Goal: Task Accomplishment & Management: Use online tool/utility

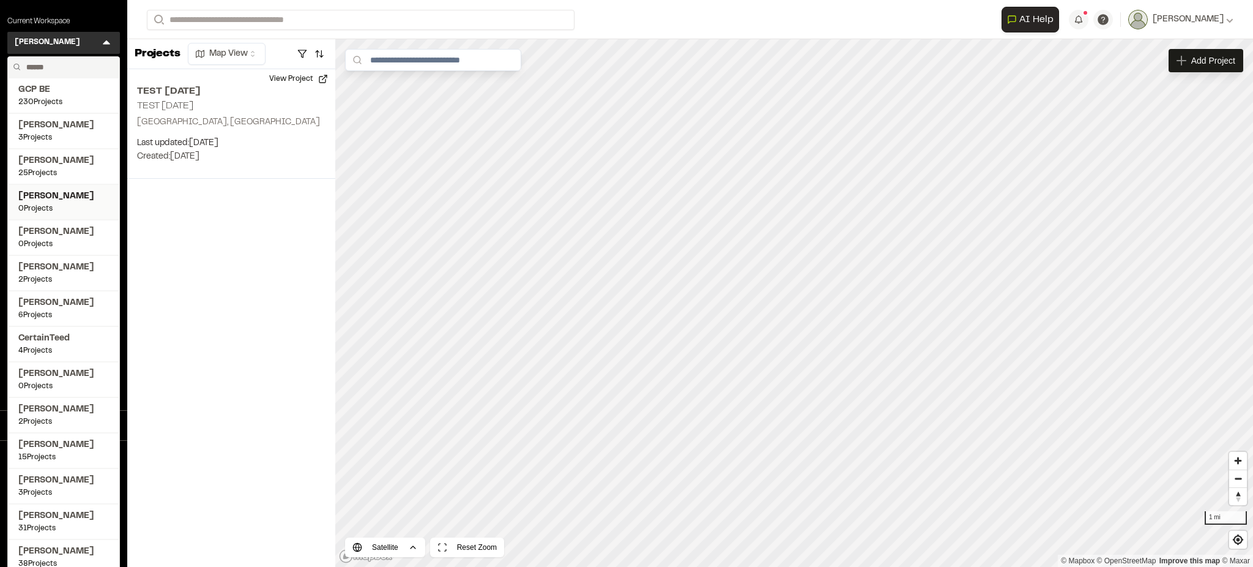
scroll to position [32, 0]
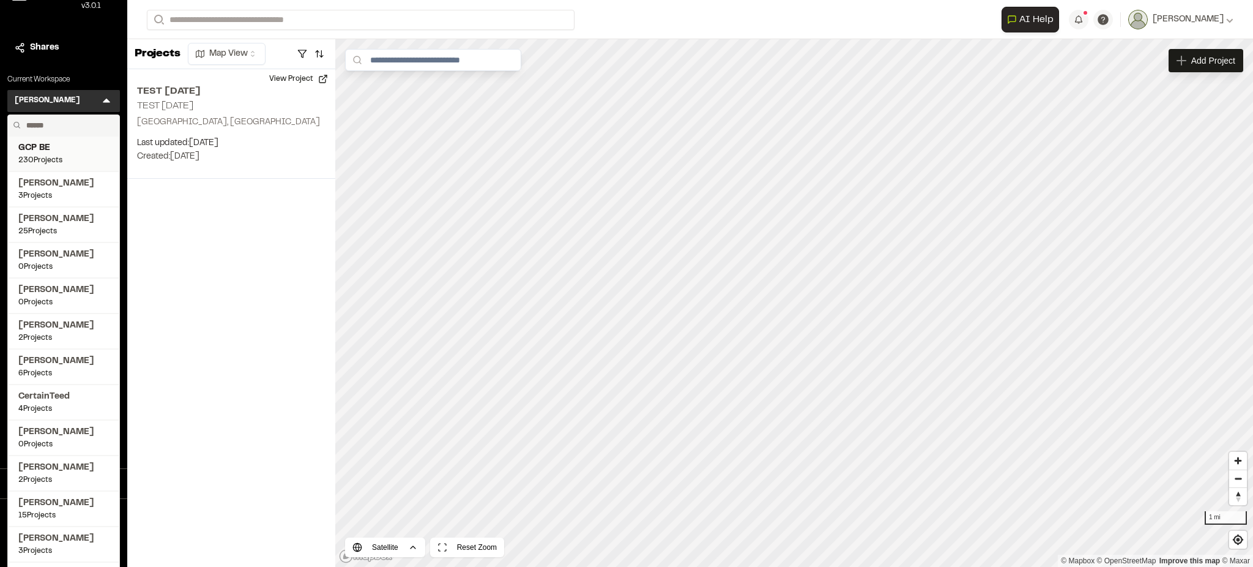
click at [52, 159] on span "230 Projects" at bounding box center [63, 160] width 91 height 11
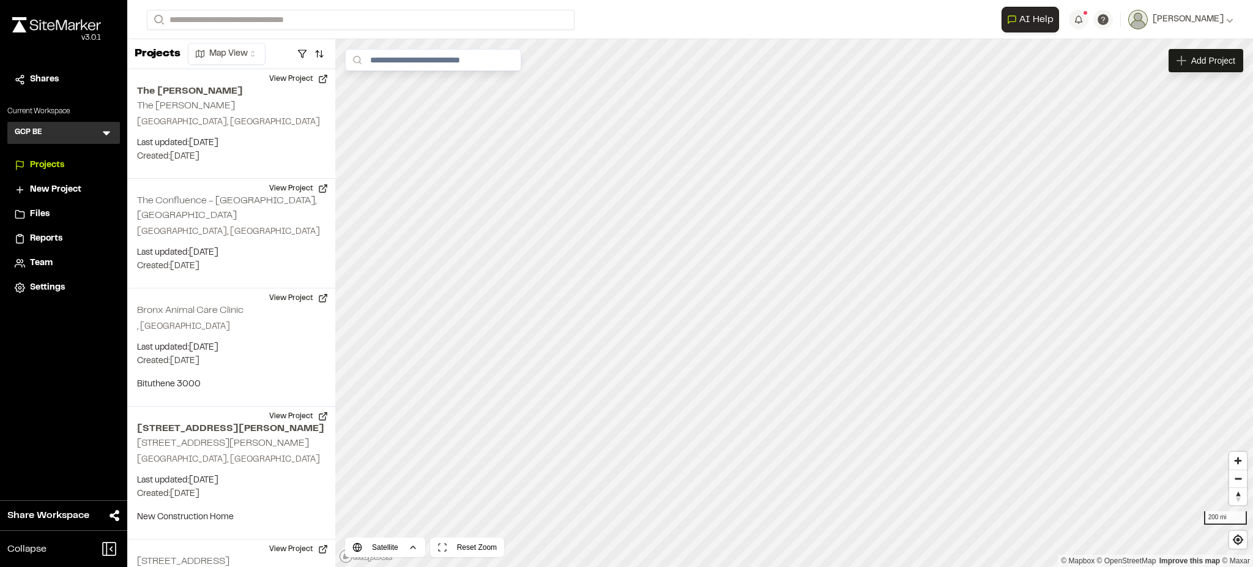
click at [37, 262] on span "Team" at bounding box center [41, 262] width 23 height 13
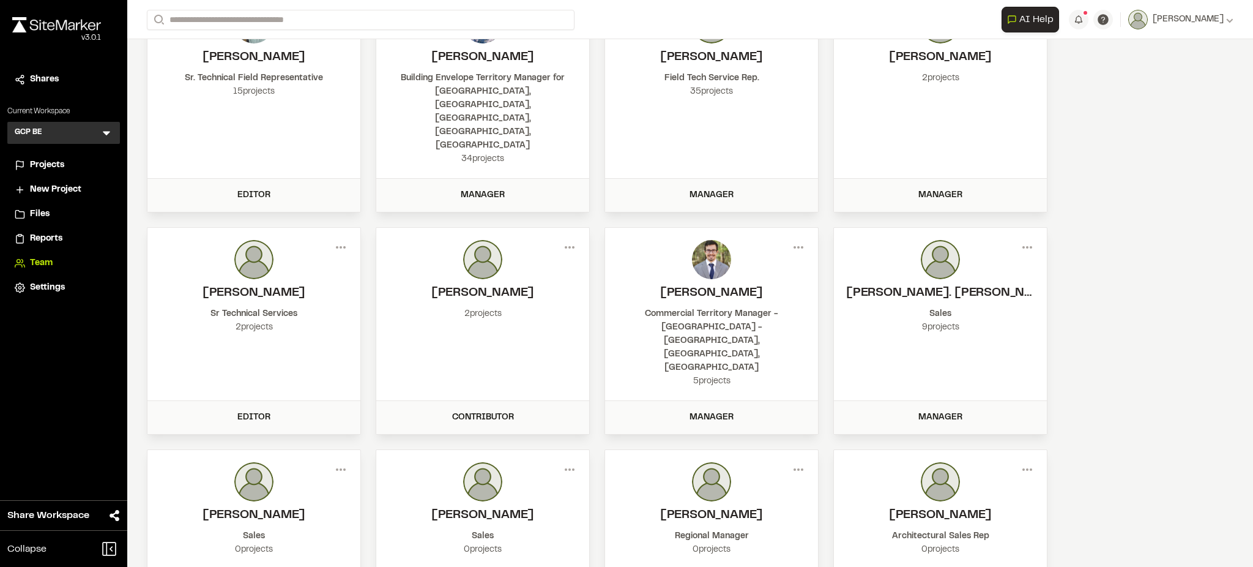
scroll to position [103, 0]
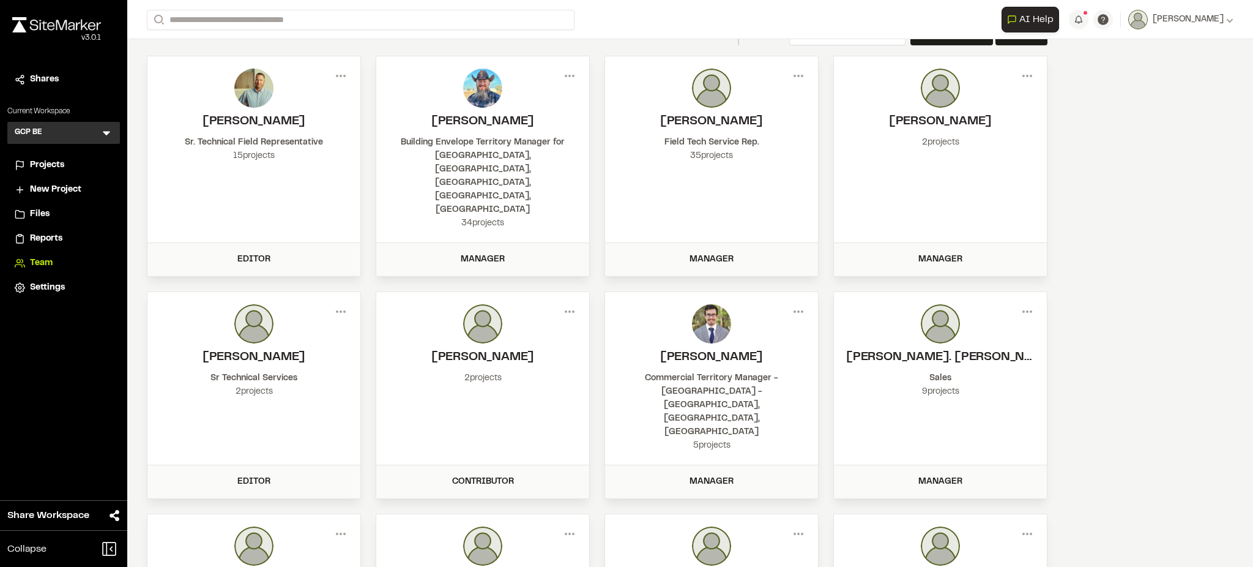
scroll to position [0, 0]
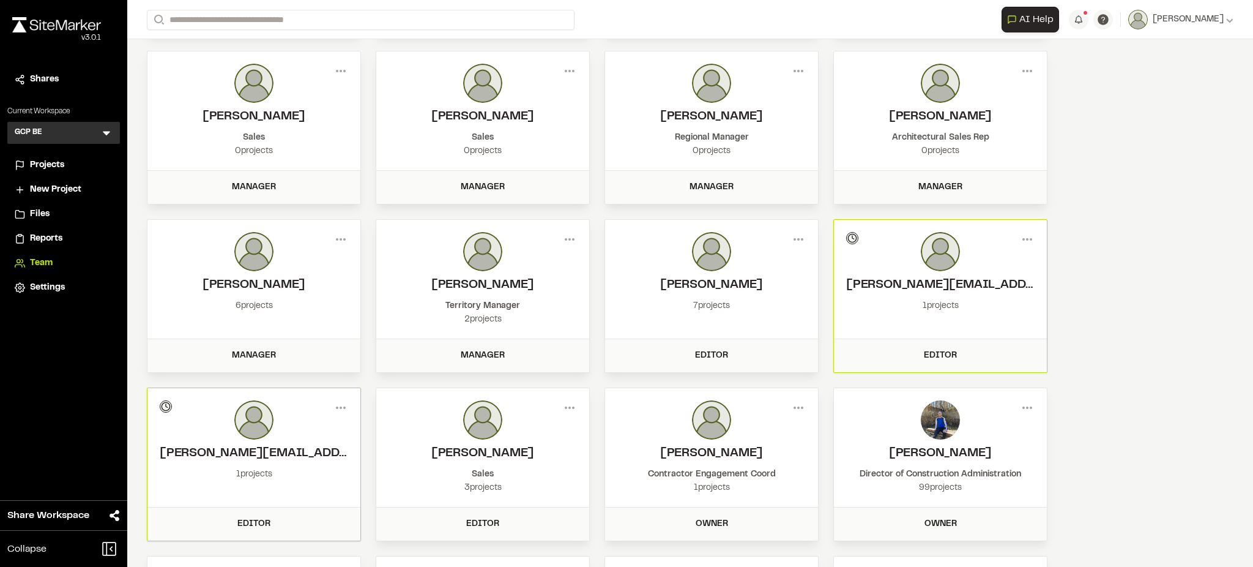
scroll to position [230, 0]
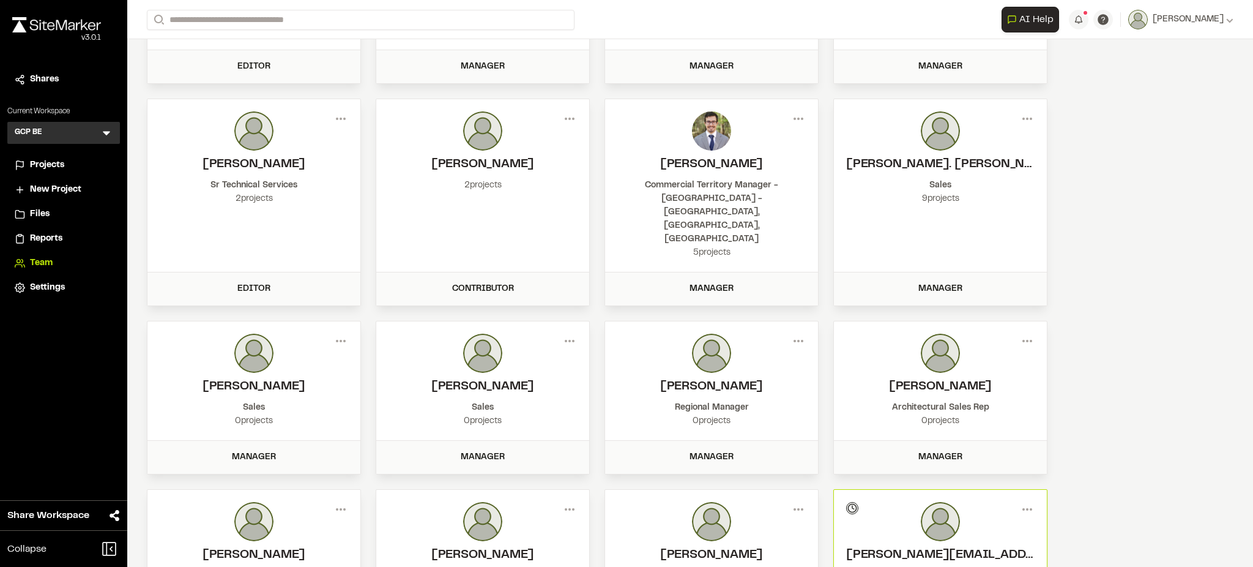
click at [42, 214] on span "Files" at bounding box center [40, 213] width 20 height 13
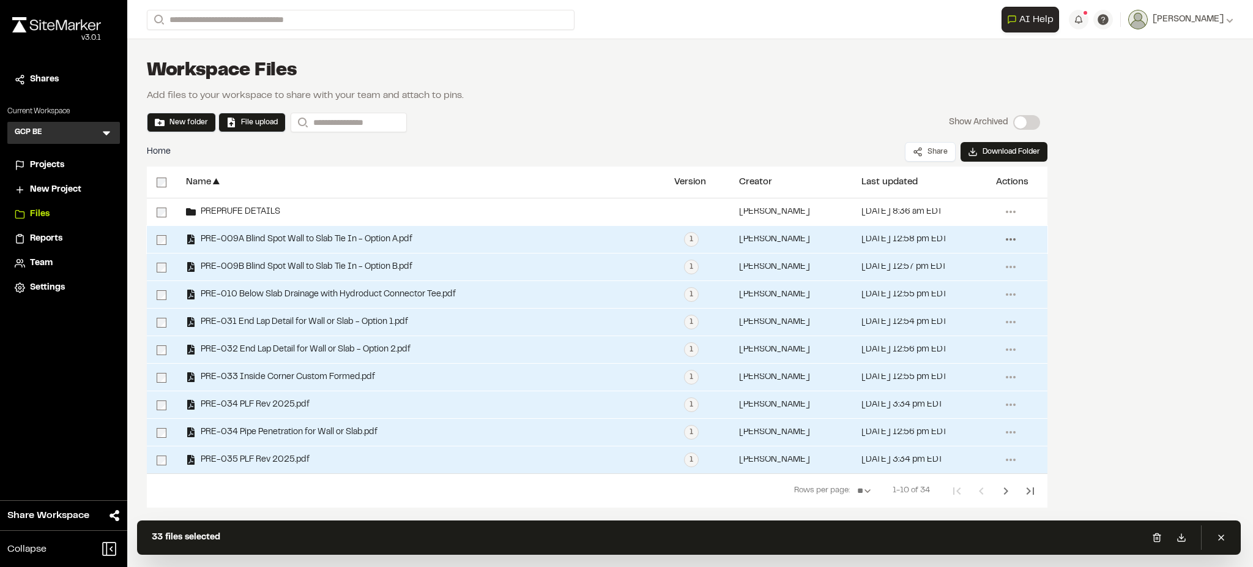
click at [1007, 242] on icon at bounding box center [1011, 239] width 20 height 20
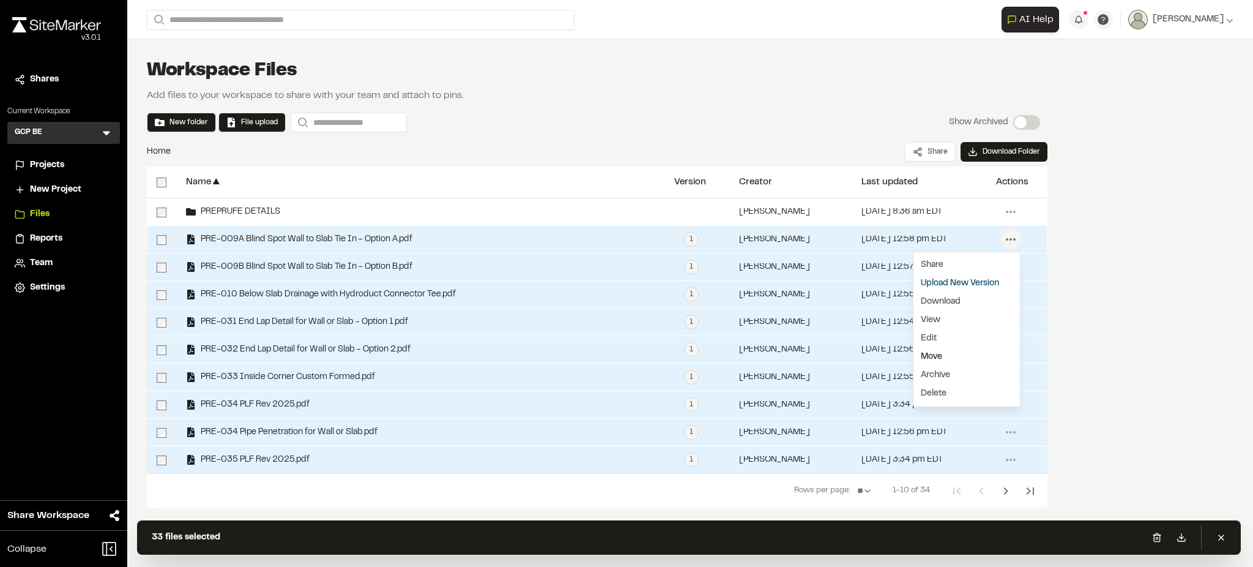
click at [940, 352] on link "Move" at bounding box center [966, 356] width 106 height 18
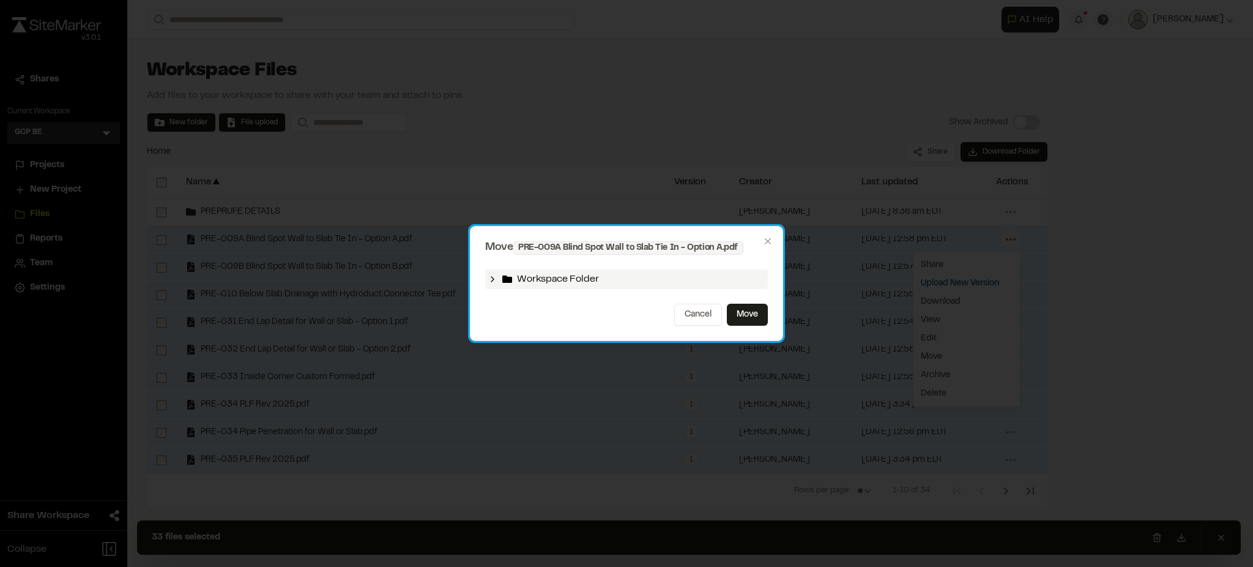
click at [495, 280] on icon at bounding box center [493, 279] width 10 height 10
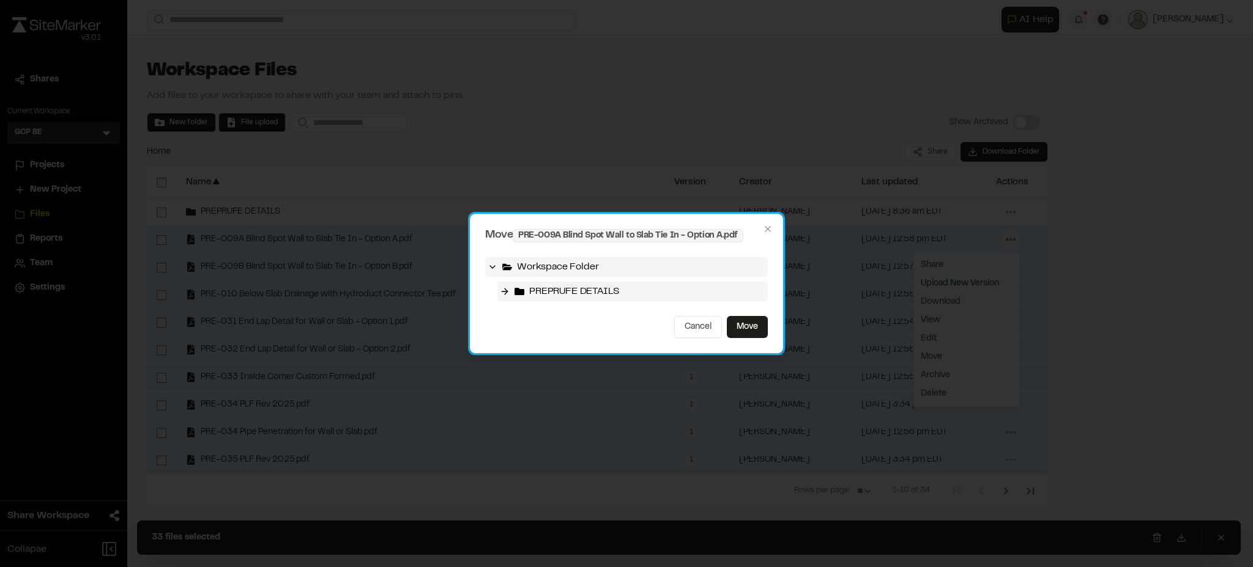
click at [547, 289] on span "PREPRUFE DETAILS" at bounding box center [573, 291] width 89 height 15
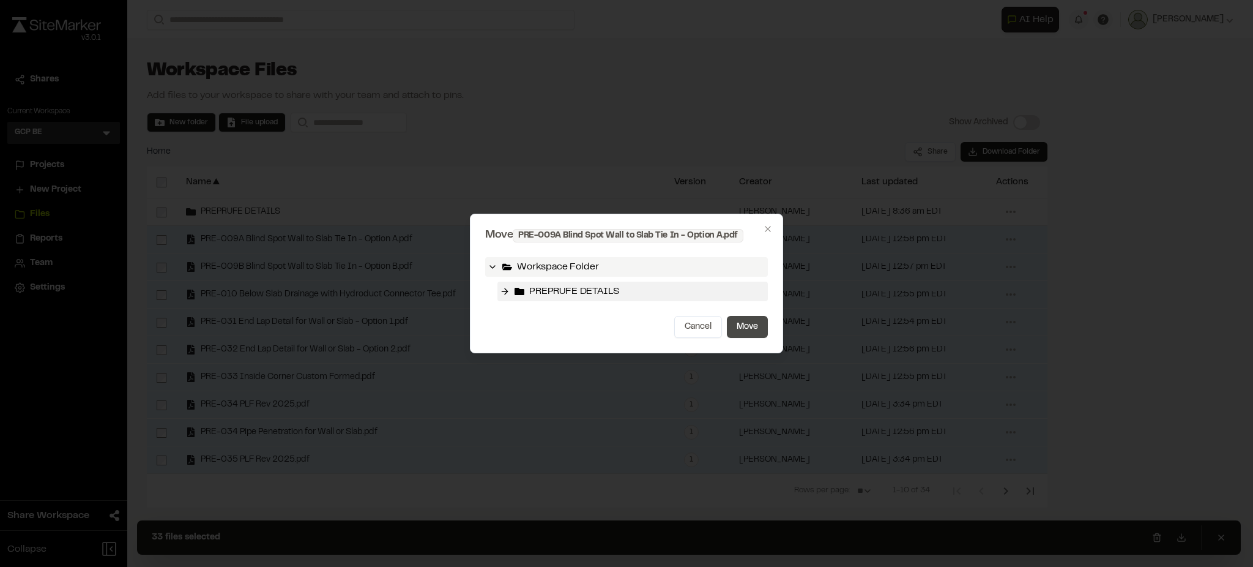
click at [738, 324] on button "Move" at bounding box center [747, 327] width 41 height 22
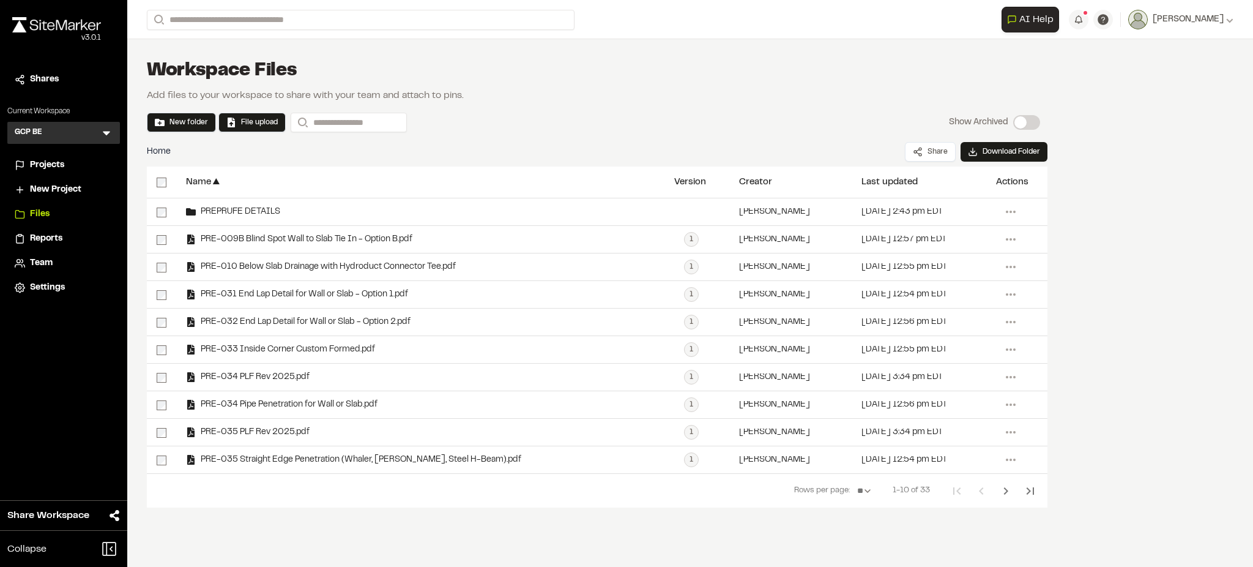
click at [161, 176] on div at bounding box center [161, 181] width 29 height 31
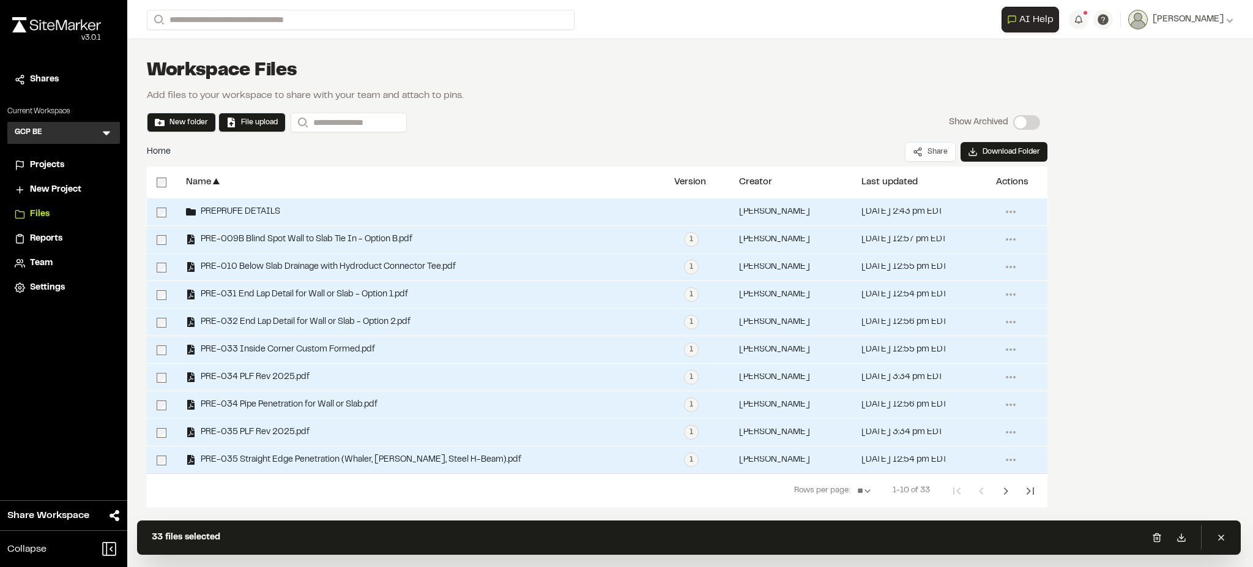
click at [160, 205] on div at bounding box center [161, 211] width 29 height 27
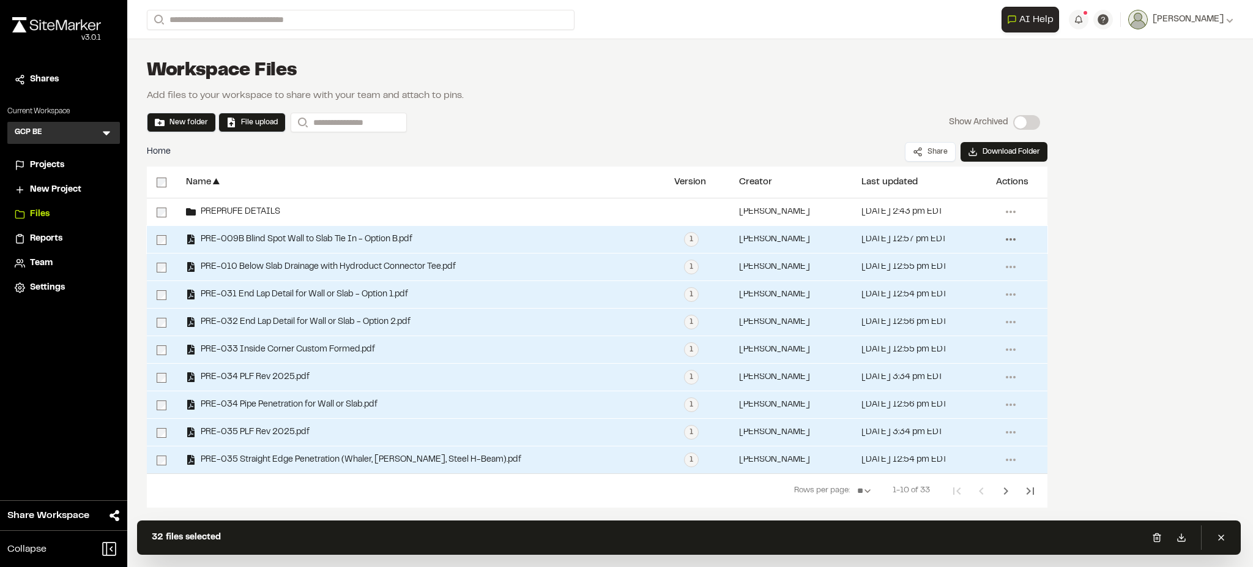
click at [1008, 239] on icon at bounding box center [1011, 239] width 20 height 20
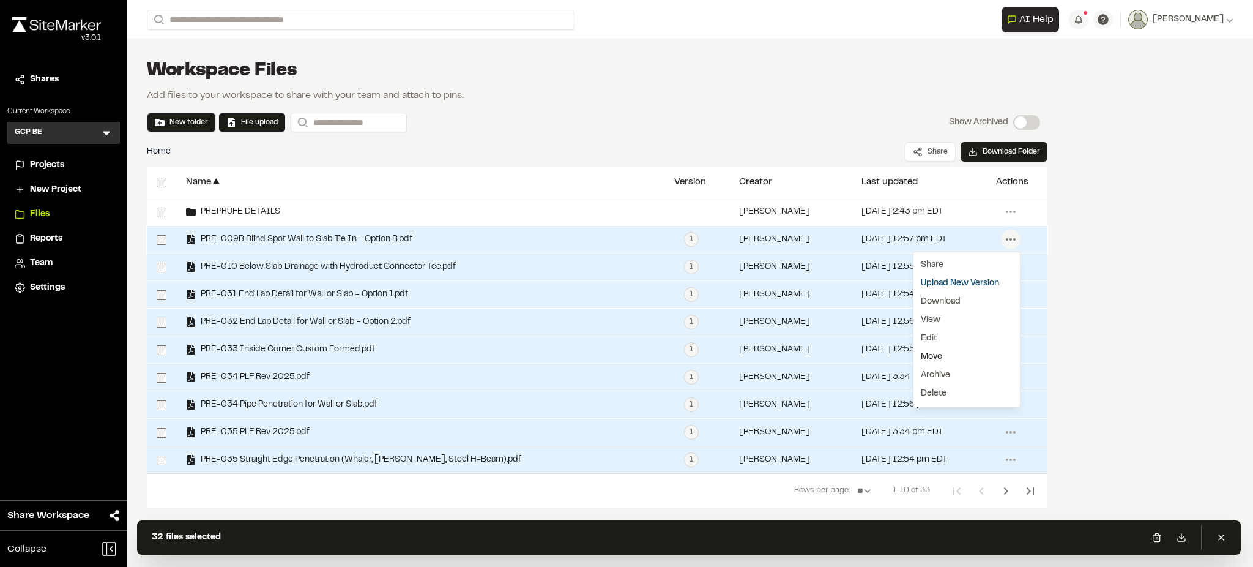
click at [927, 356] on link "Move" at bounding box center [966, 356] width 106 height 18
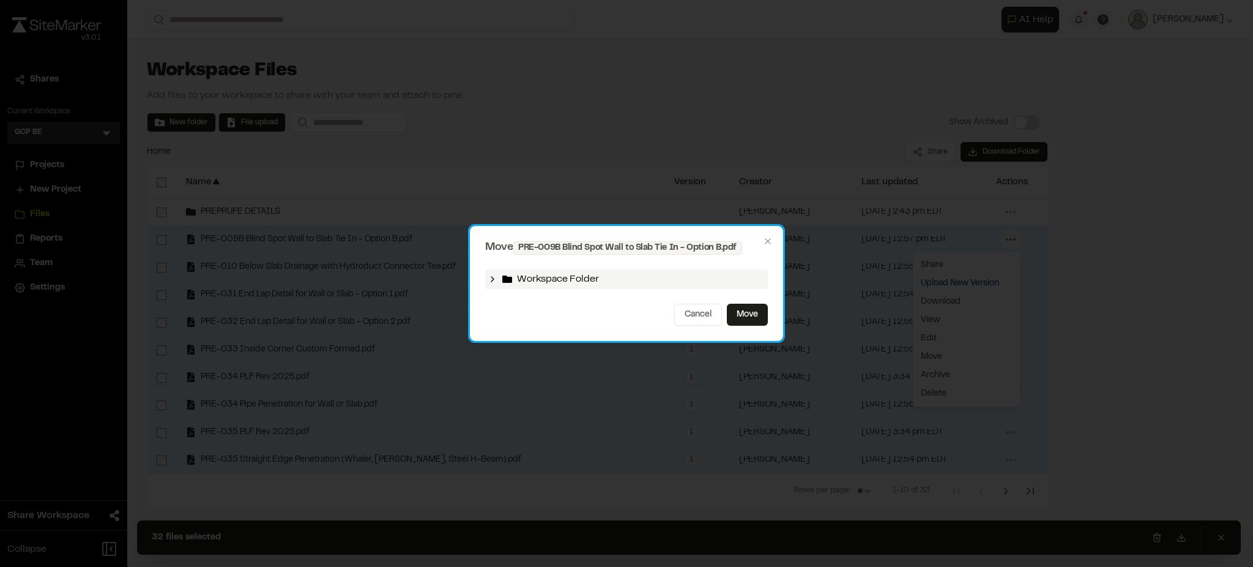
click at [488, 278] on icon at bounding box center [493, 279] width 10 height 10
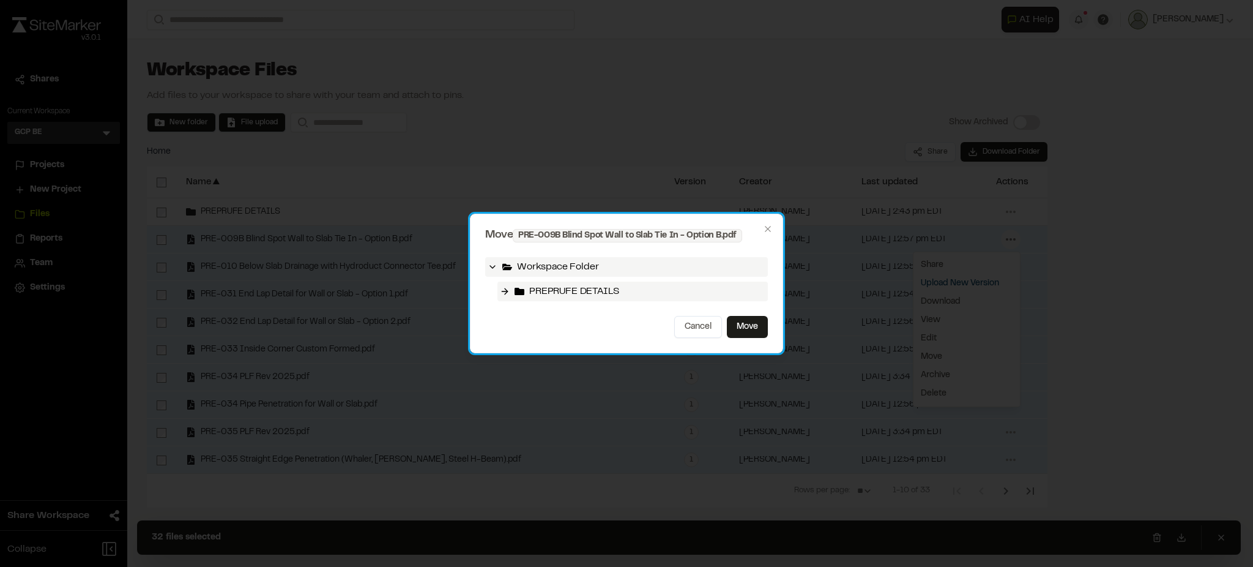
click at [520, 292] on icon at bounding box center [520, 291] width 10 height 7
click at [505, 291] on icon at bounding box center [505, 291] width 10 height 10
click at [611, 294] on span "PREPRUFE DETAILS" at bounding box center [573, 291] width 89 height 15
click at [531, 287] on span "PREPRUFE DETAILS" at bounding box center [573, 291] width 89 height 15
click at [522, 290] on icon at bounding box center [520, 291] width 10 height 10
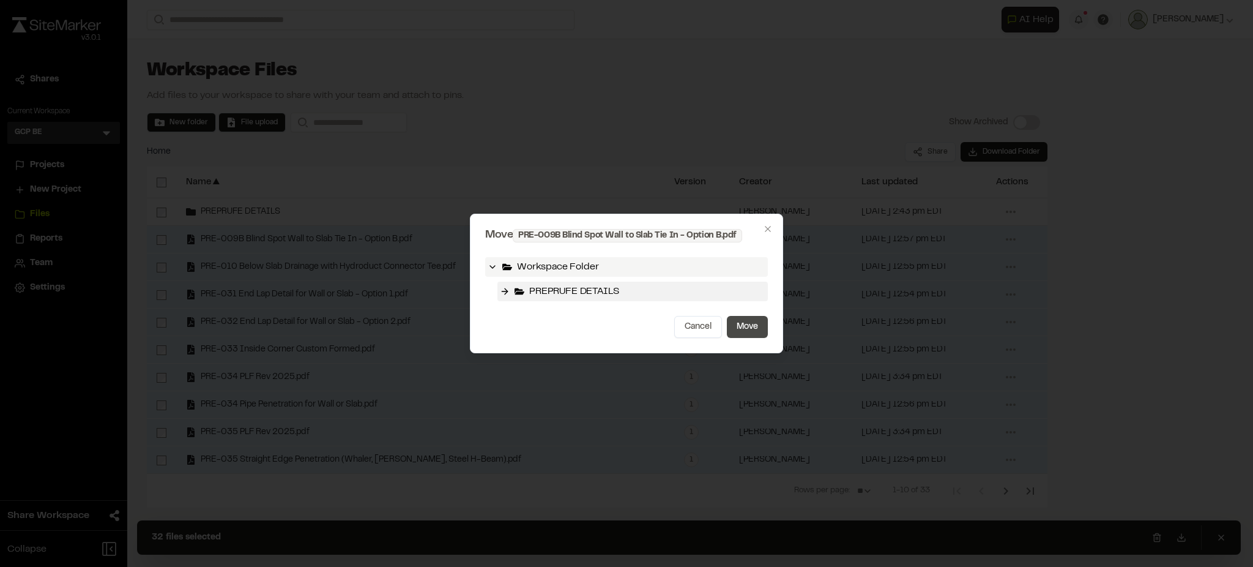
click at [759, 325] on button "Move" at bounding box center [747, 327] width 41 height 22
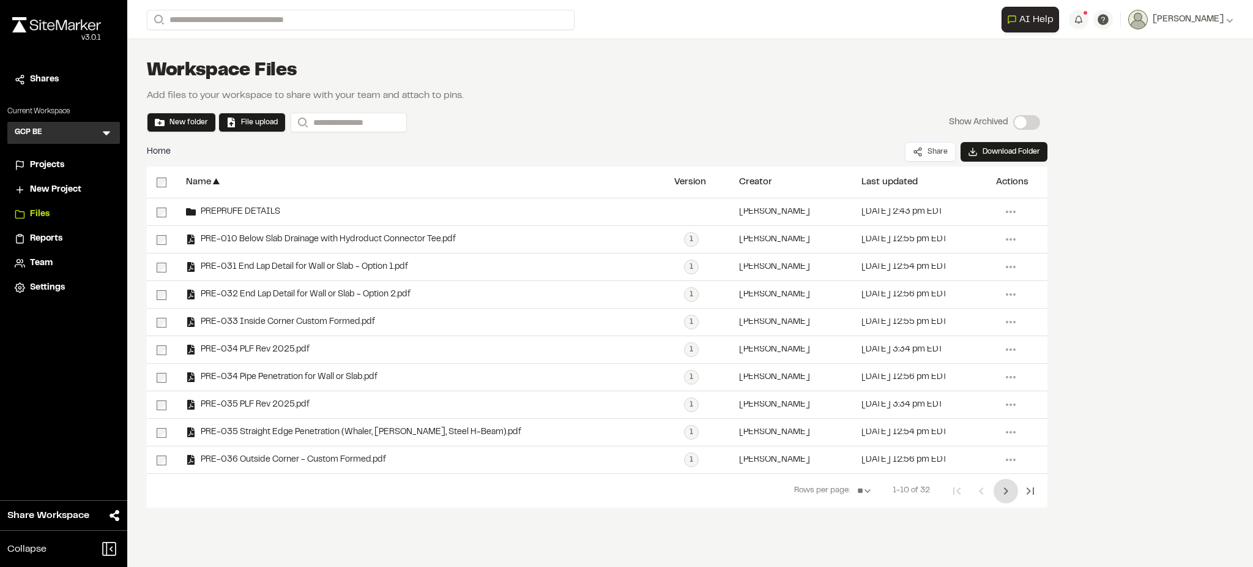
click at [1002, 494] on icon "Next Page" at bounding box center [1005, 490] width 15 height 15
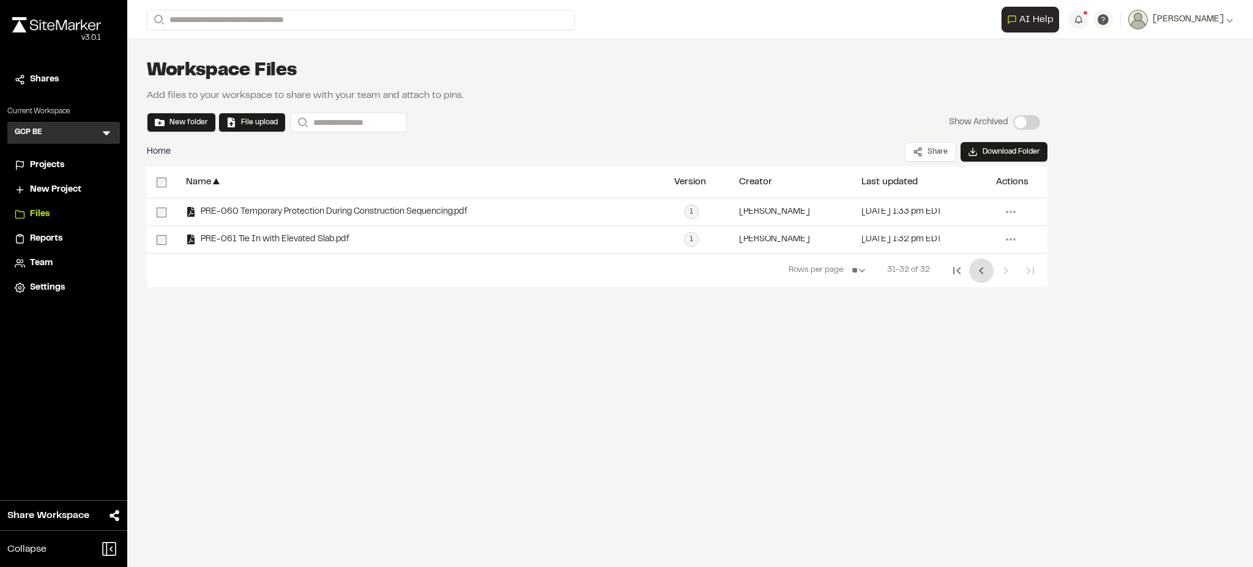
click at [976, 273] on icon "Previous Page" at bounding box center [981, 270] width 15 height 15
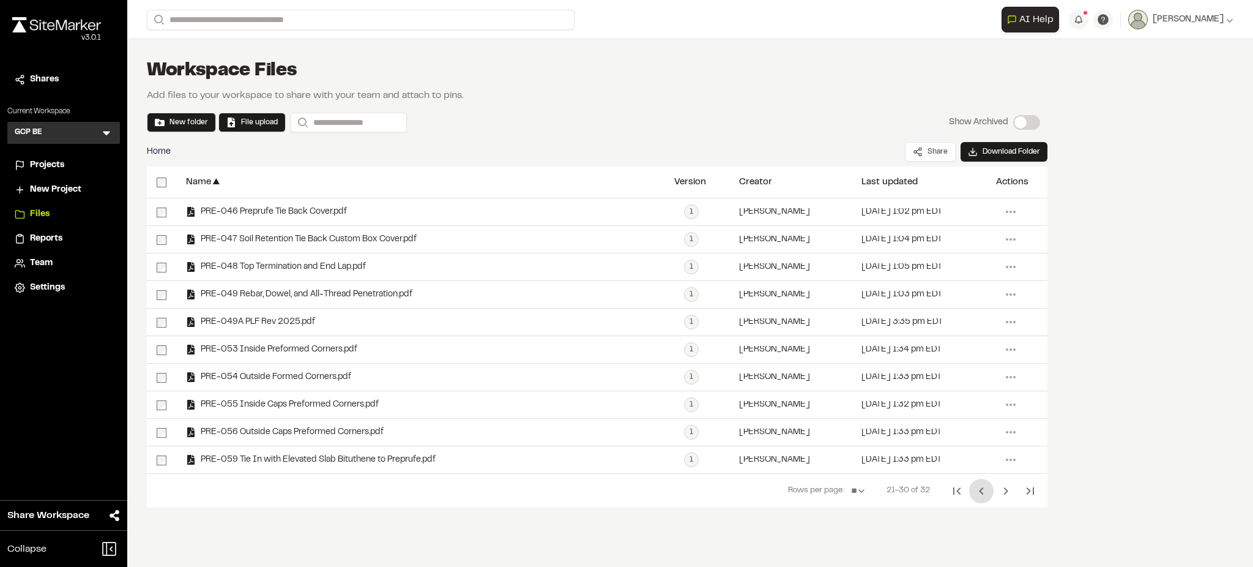
click at [979, 490] on icon "Previous Page" at bounding box center [981, 490] width 15 height 15
click at [979, 491] on icon "Previous Page" at bounding box center [981, 490] width 15 height 15
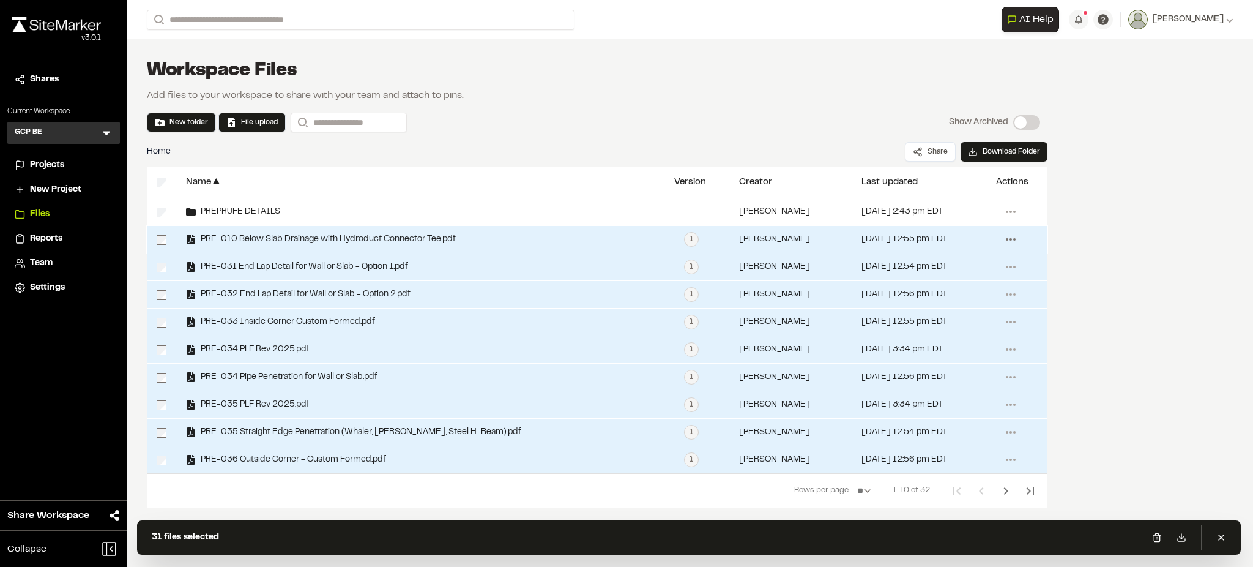
click at [1013, 239] on icon at bounding box center [1011, 239] width 20 height 20
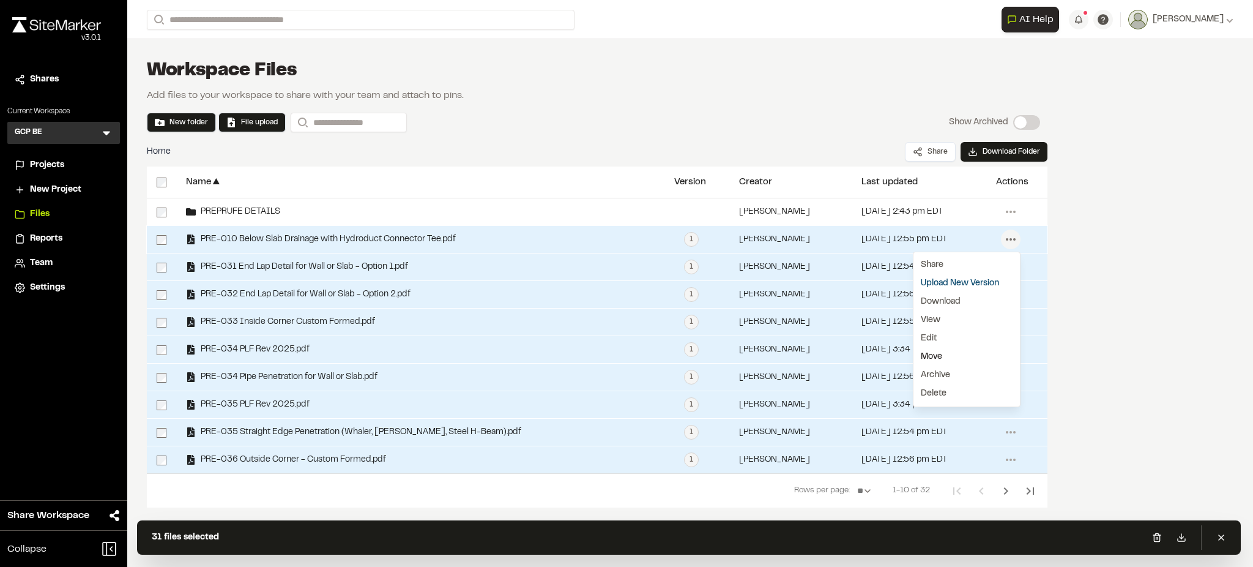
click at [934, 351] on link "Move" at bounding box center [966, 356] width 106 height 18
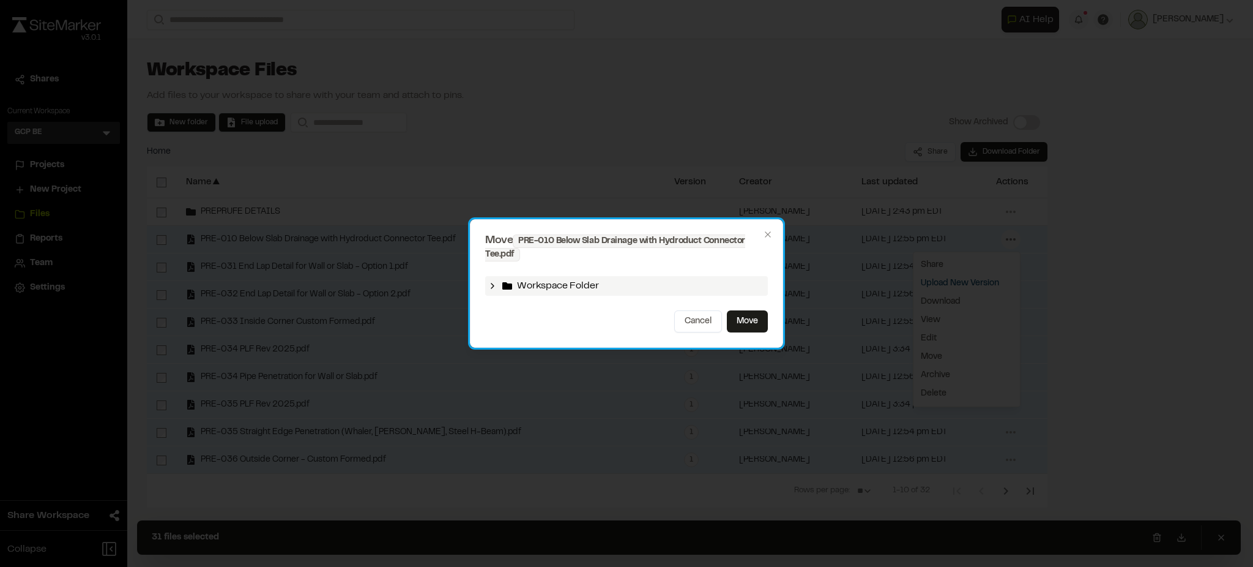
click at [492, 283] on icon at bounding box center [493, 286] width 10 height 10
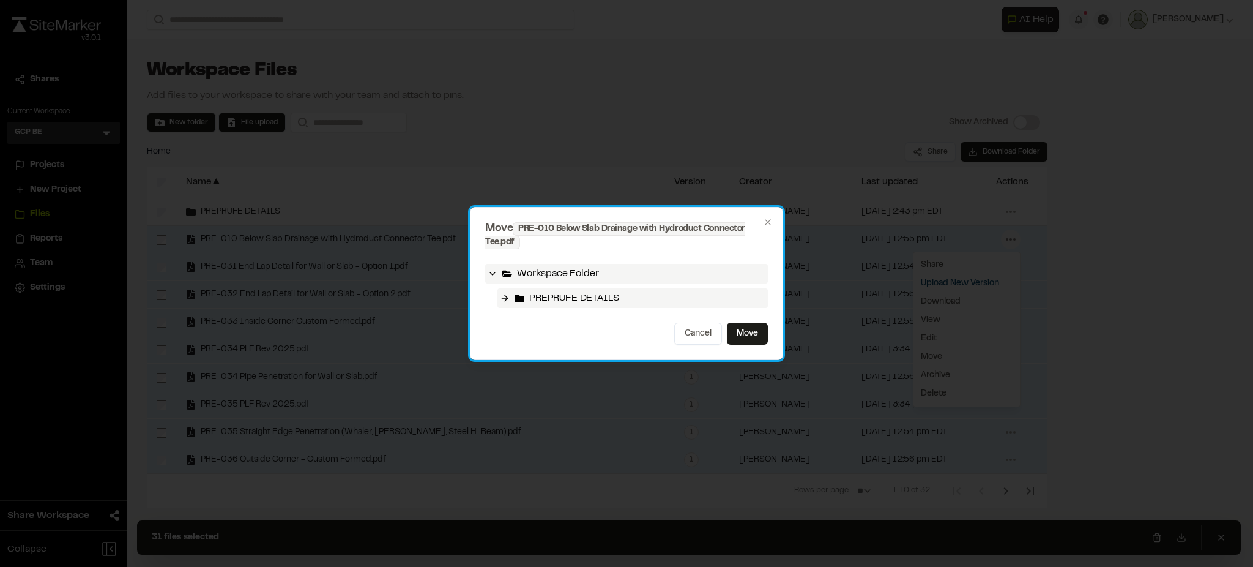
click at [507, 296] on icon at bounding box center [505, 298] width 10 height 10
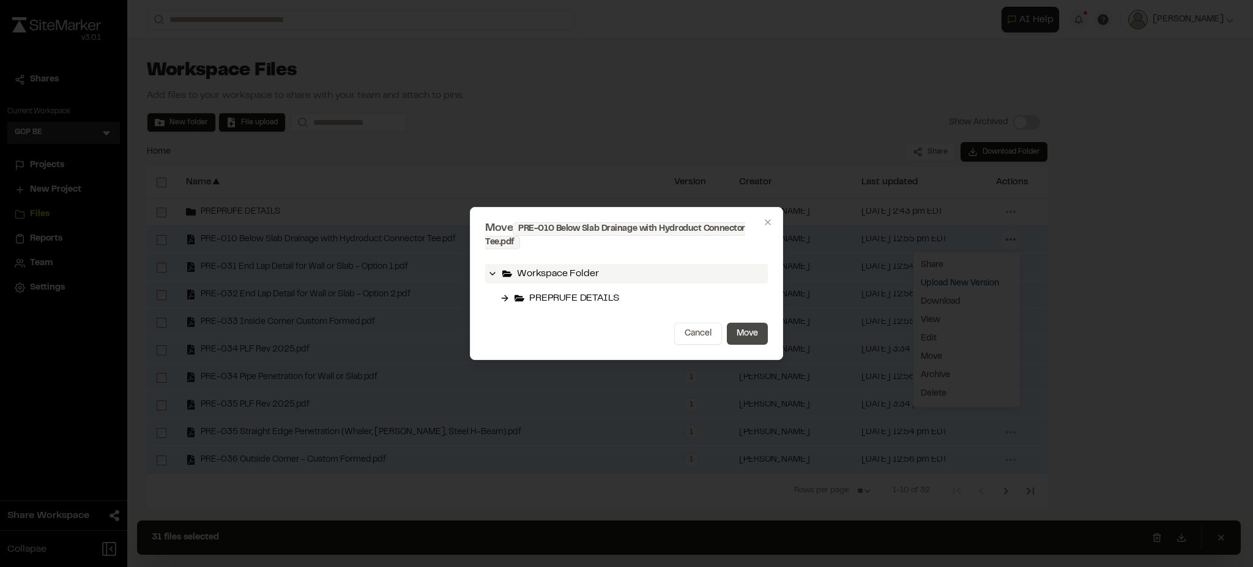
click at [757, 338] on button "Move" at bounding box center [747, 333] width 41 height 22
click at [740, 333] on button "Move" at bounding box center [747, 333] width 41 height 22
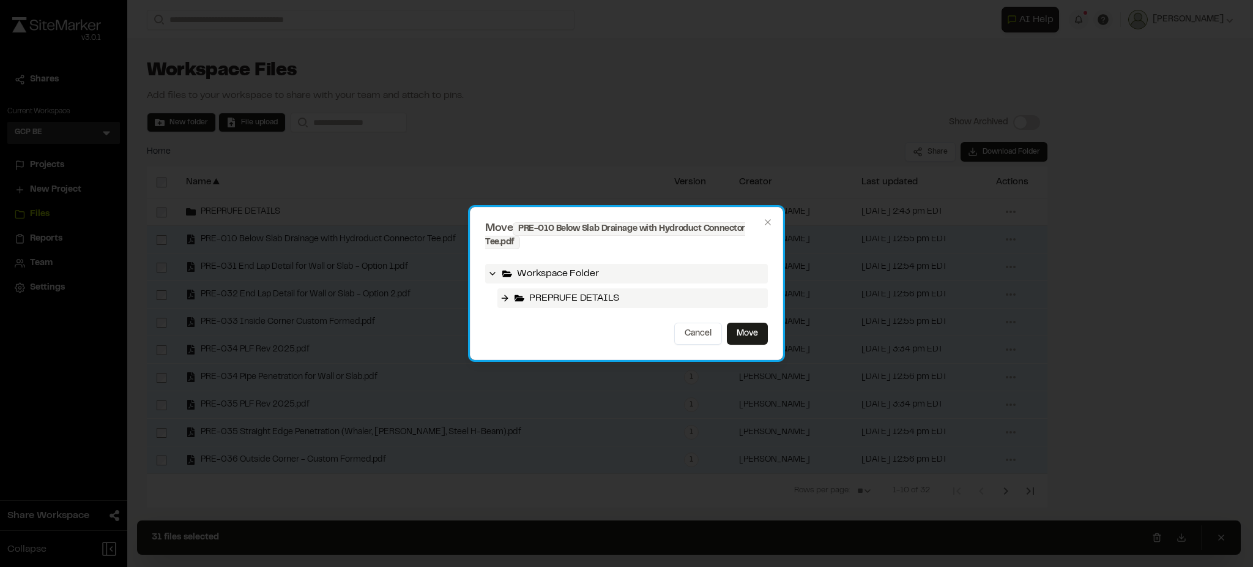
click at [530, 305] on span "PREPRUFE DETAILS" at bounding box center [573, 298] width 89 height 15
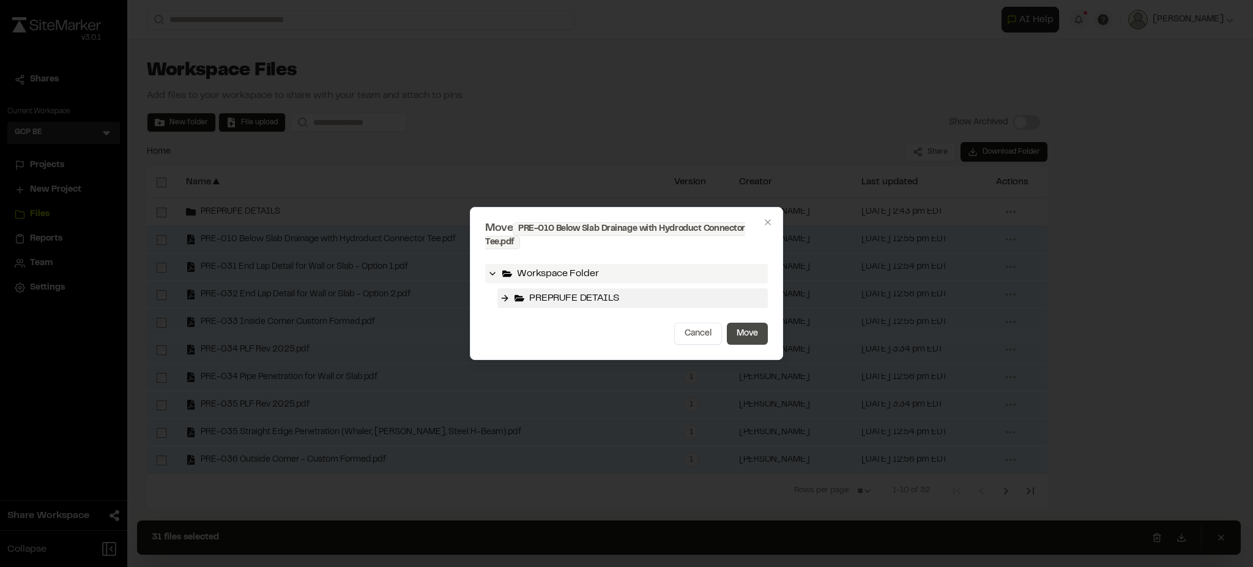
click at [755, 336] on button "Move" at bounding box center [747, 333] width 41 height 22
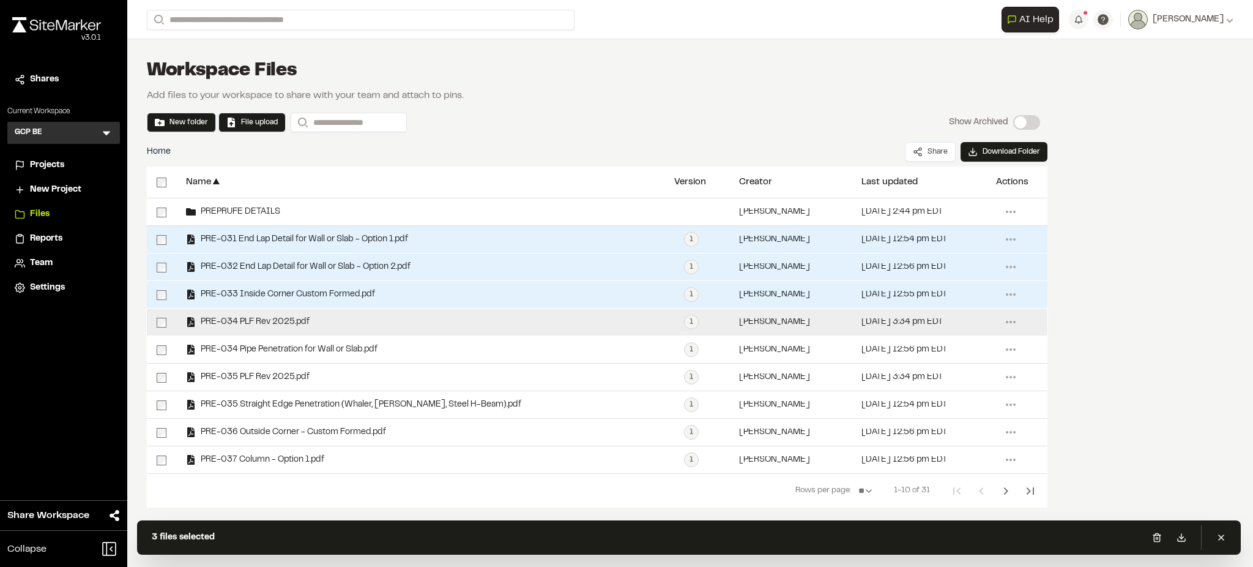
drag, startPoint x: 166, startPoint y: 318, endPoint x: 166, endPoint y: 335, distance: 17.7
click at [166, 318] on div at bounding box center [161, 321] width 29 height 27
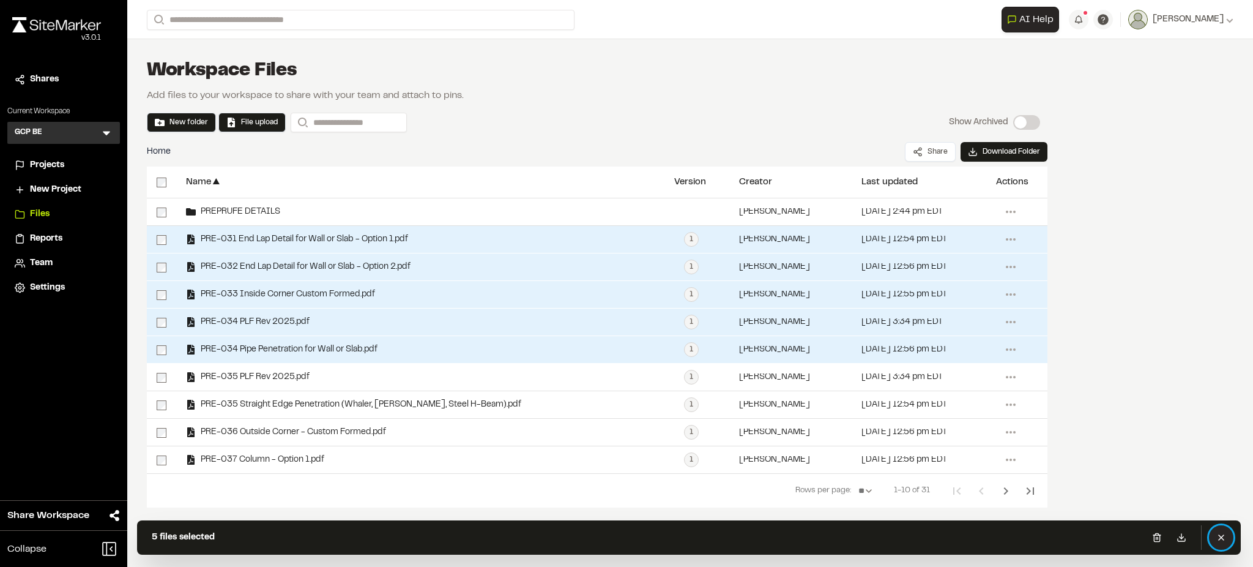
click at [1230, 539] on button at bounding box center [1221, 537] width 24 height 24
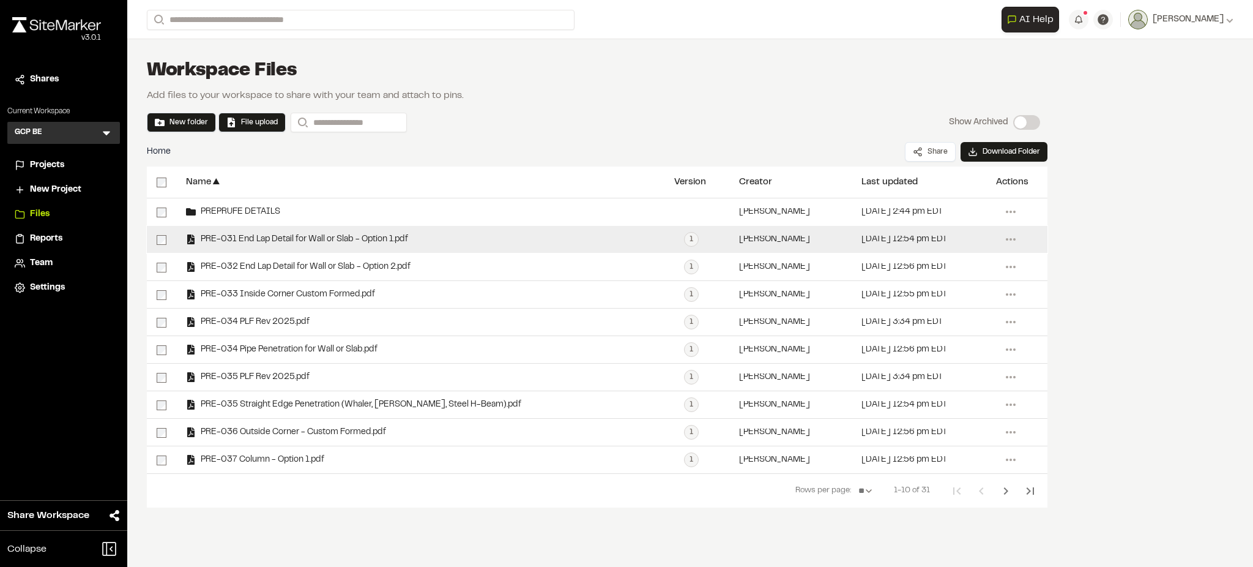
drag, startPoint x: 259, startPoint y: 241, endPoint x: 287, endPoint y: 246, distance: 28.0
click at [287, 246] on div "PRE-031 End Lap Detail for Wall or Slab - Option 1.pdf" at bounding box center [420, 239] width 488 height 27
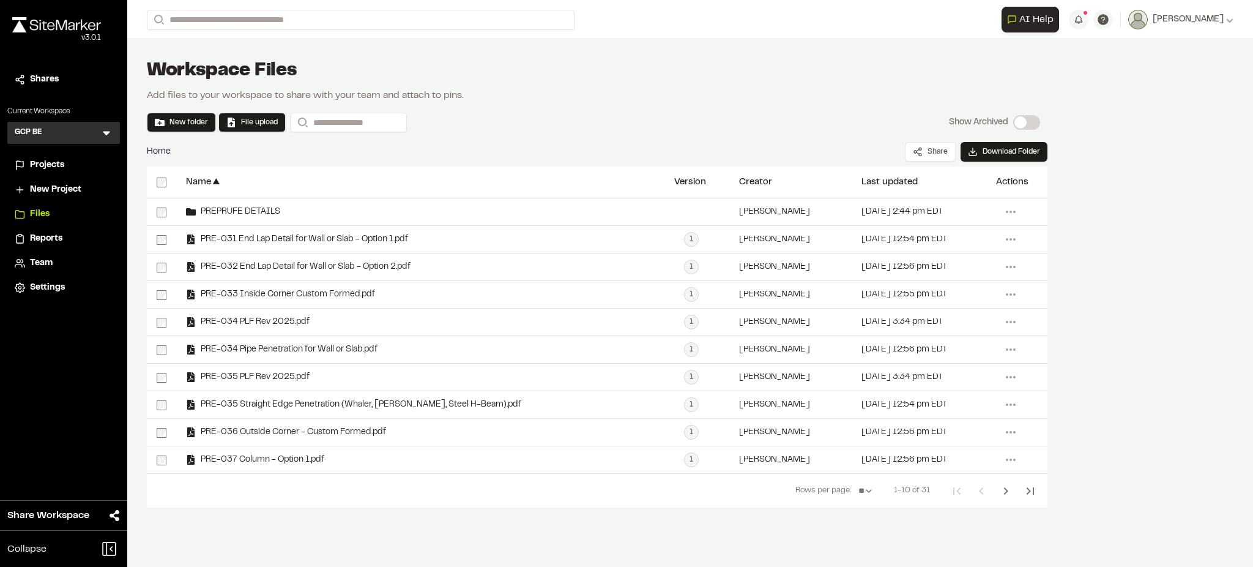
click at [532, 138] on div "Home Share Download Folder" at bounding box center [597, 151] width 901 height 29
